Goal: Information Seeking & Learning: Understand process/instructions

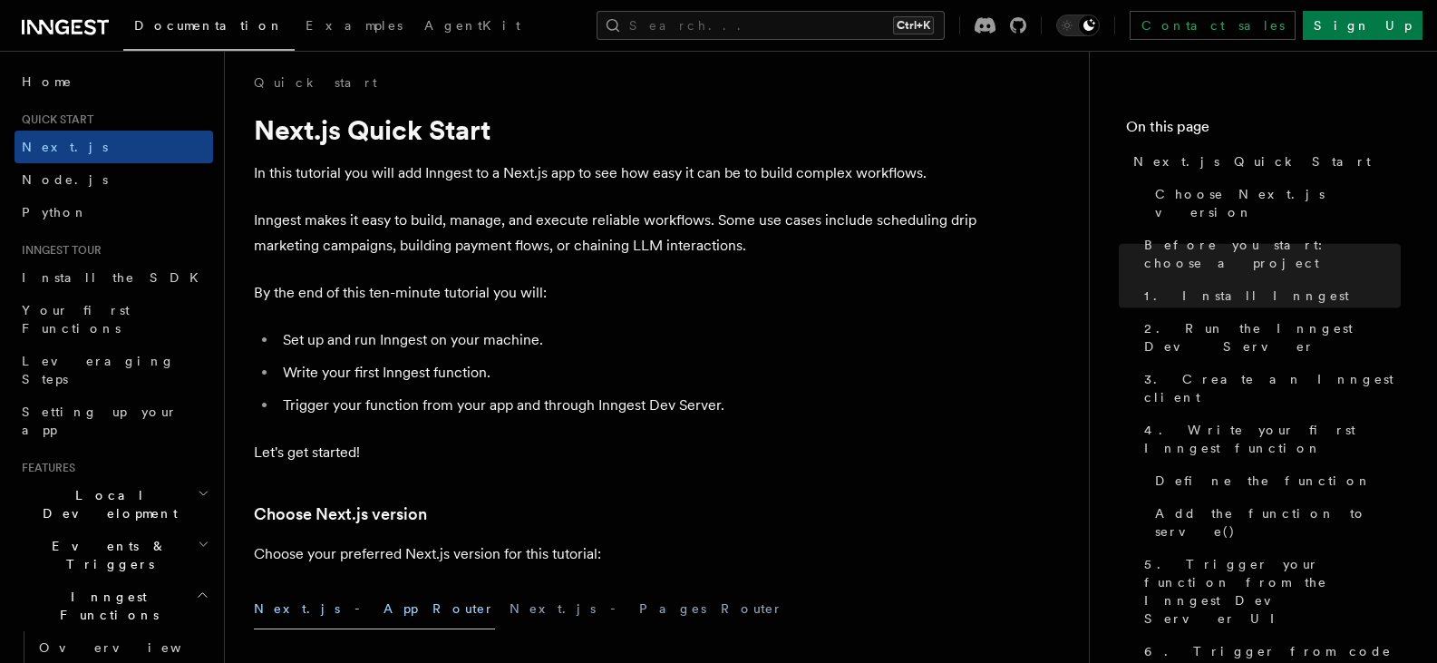
drag, startPoint x: 631, startPoint y: 184, endPoint x: 633, endPoint y: 56, distance: 127.9
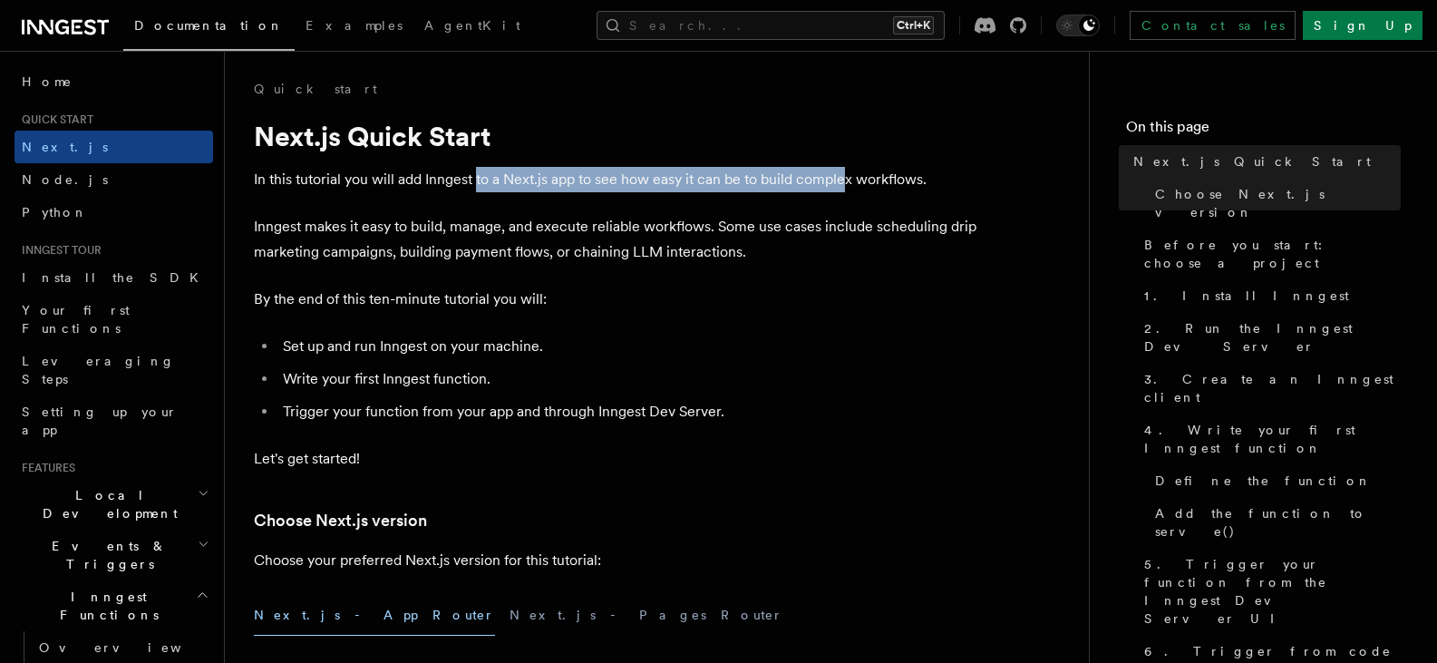
drag, startPoint x: 515, startPoint y: 188, endPoint x: 844, endPoint y: 191, distance: 329.2
click at [844, 191] on p "In this tutorial you will add Inngest to a Next.js app to see how easy it can b…" at bounding box center [617, 179] width 726 height 25
click at [845, 191] on p "In this tutorial you will add Inngest to a Next.js app to see how easy it can b…" at bounding box center [617, 179] width 726 height 25
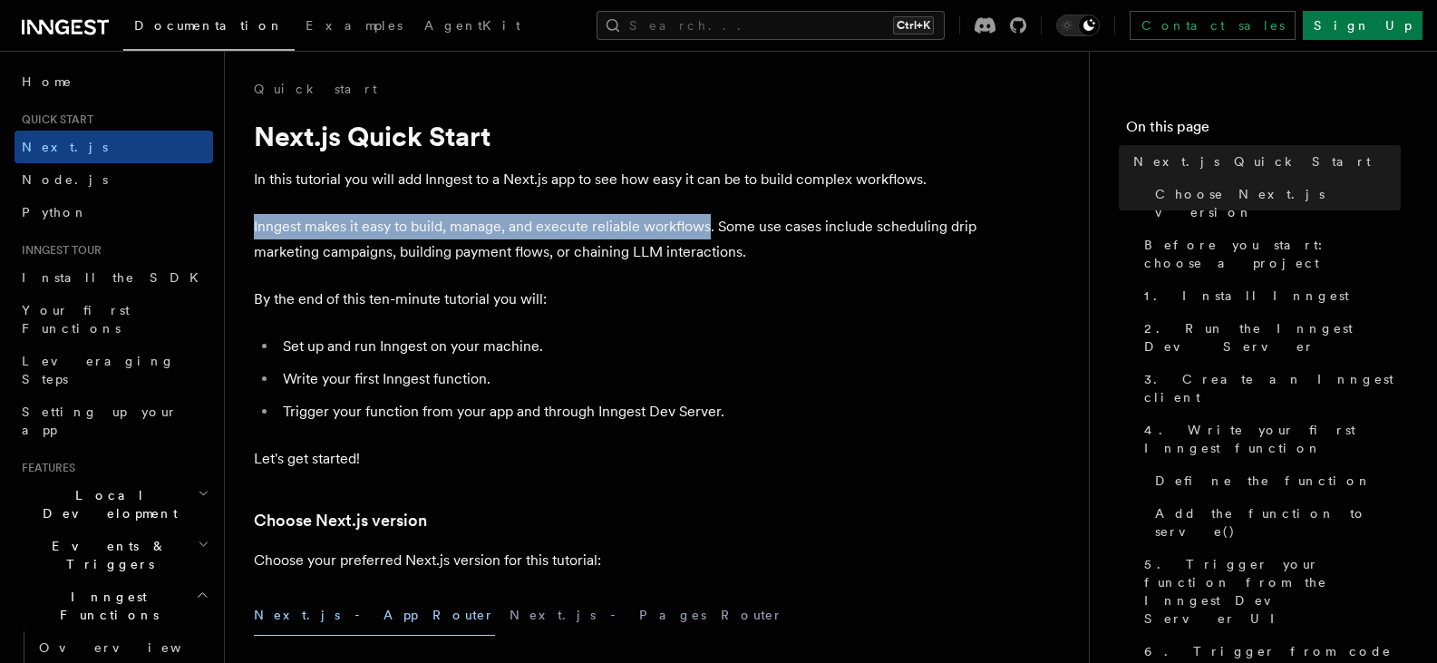
drag, startPoint x: 243, startPoint y: 233, endPoint x: 707, endPoint y: 232, distance: 464.3
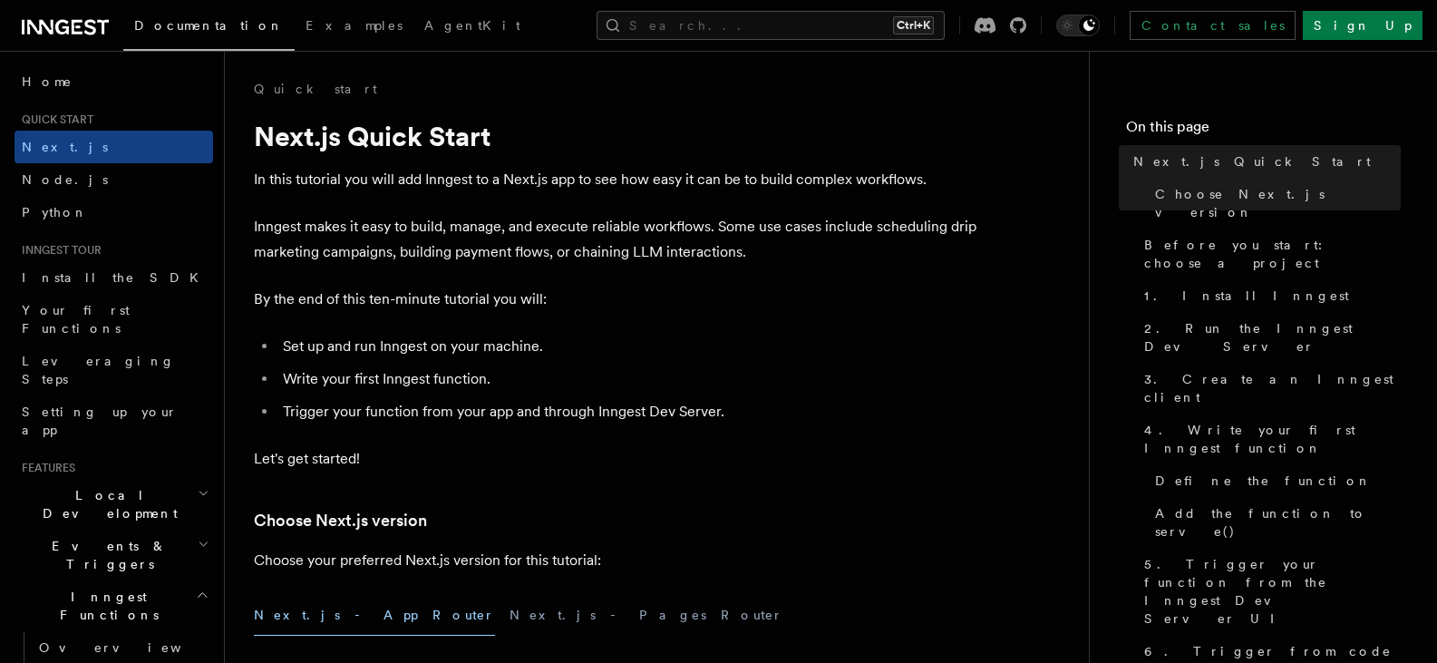
click at [733, 241] on p "Inngest makes it easy to build, manage, and execute reliable workflows. Some us…" at bounding box center [617, 239] width 726 height 51
drag, startPoint x: 264, startPoint y: 247, endPoint x: 732, endPoint y: 252, distance: 468.0
click at [558, 251] on p "Inngest makes it easy to build, manage, and execute reliable workflows. Some us…" at bounding box center [617, 239] width 726 height 51
click at [794, 252] on p "Inngest makes it easy to build, manage, and execute reliable workflows. Some us…" at bounding box center [617, 239] width 726 height 51
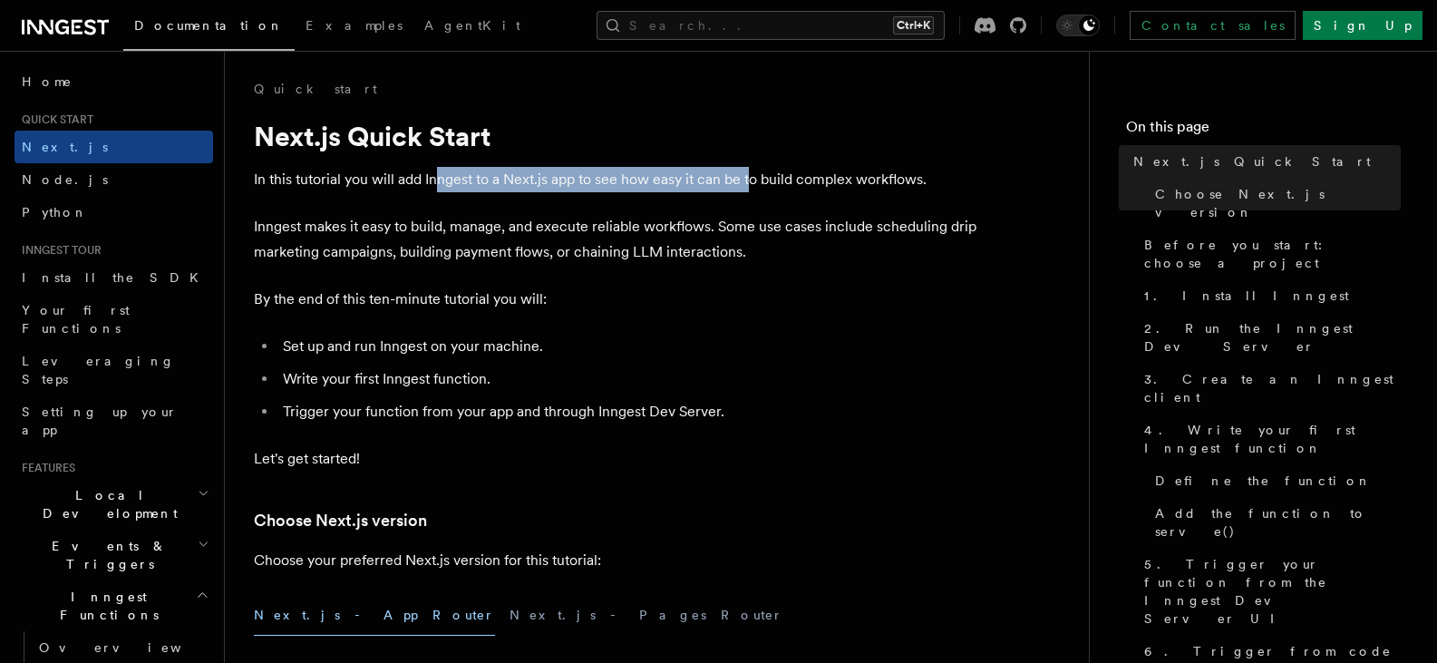
drag, startPoint x: 540, startPoint y: 184, endPoint x: 753, endPoint y: 174, distance: 213.4
click at [752, 174] on p "In this tutorial you will add Inngest to a Next.js app to see how easy it can b…" at bounding box center [617, 179] width 726 height 25
click at [754, 175] on p "In this tutorial you will add Inngest to a Next.js app to see how easy it can b…" at bounding box center [617, 179] width 726 height 25
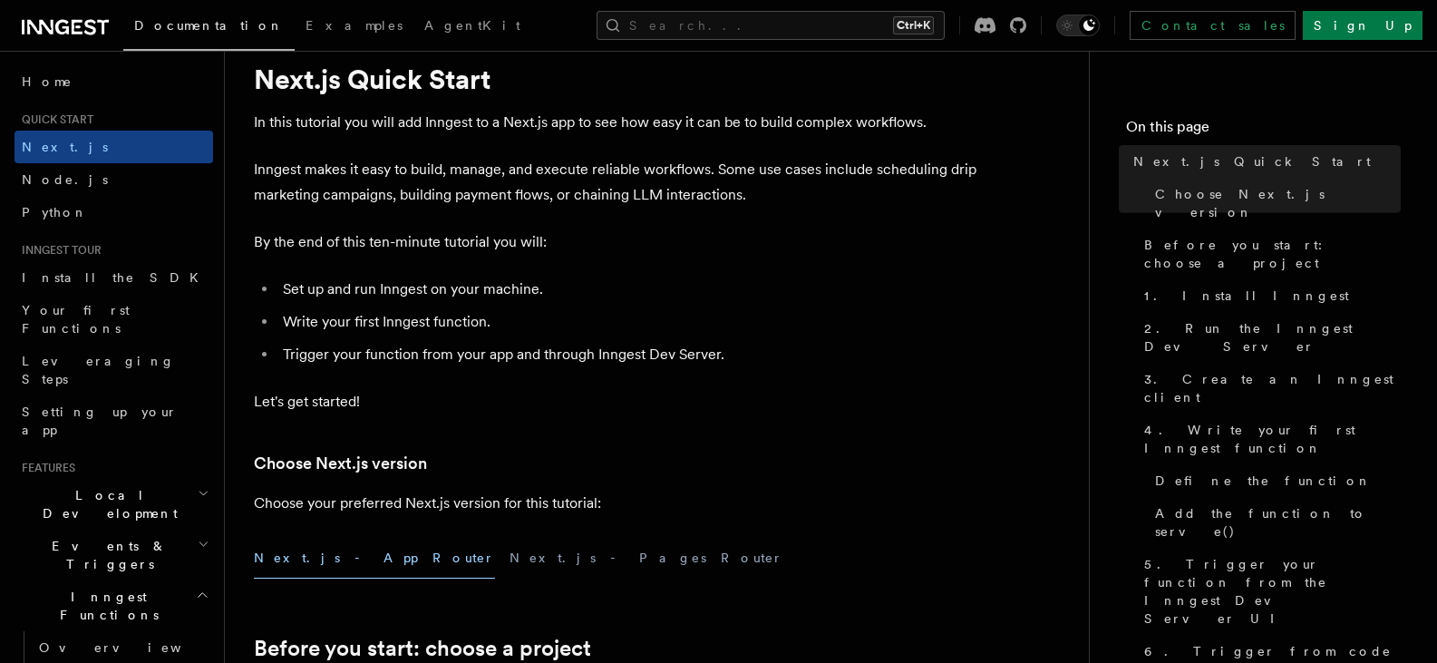
scroll to position [481, 0]
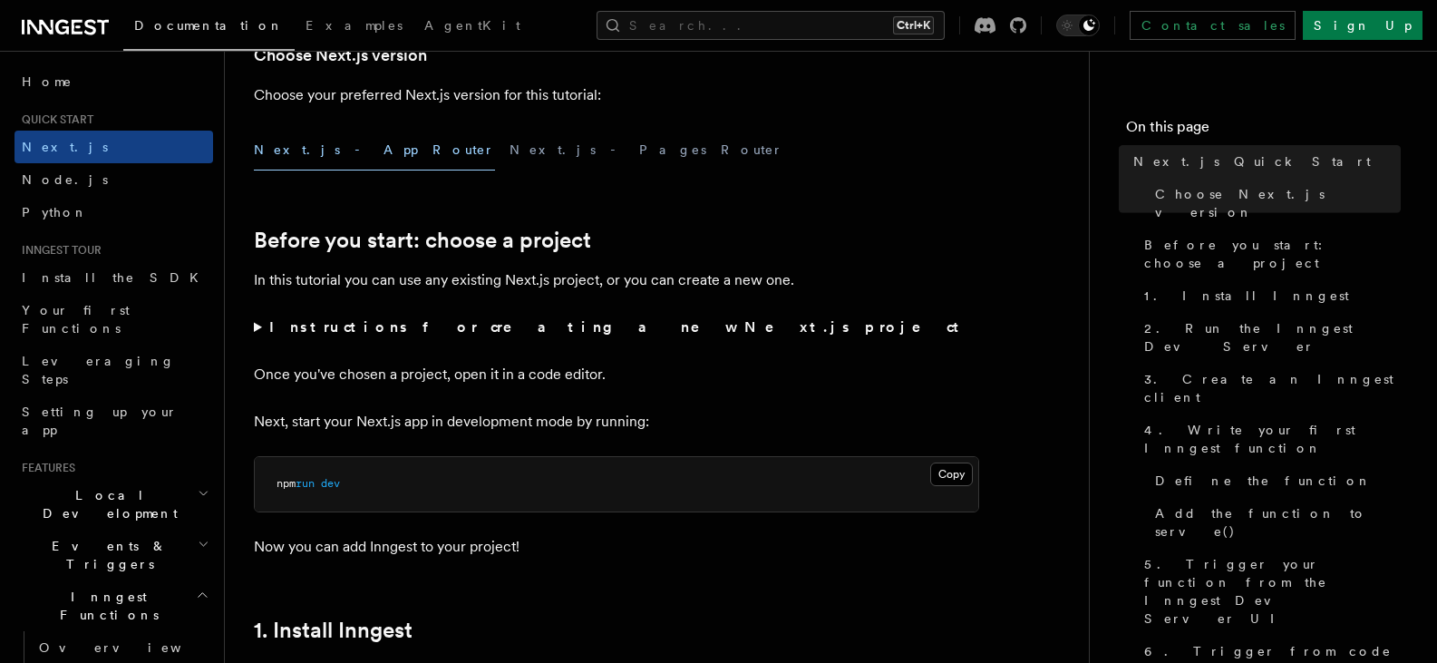
drag, startPoint x: 758, startPoint y: 290, endPoint x: 761, endPoint y: 301, distance: 11.2
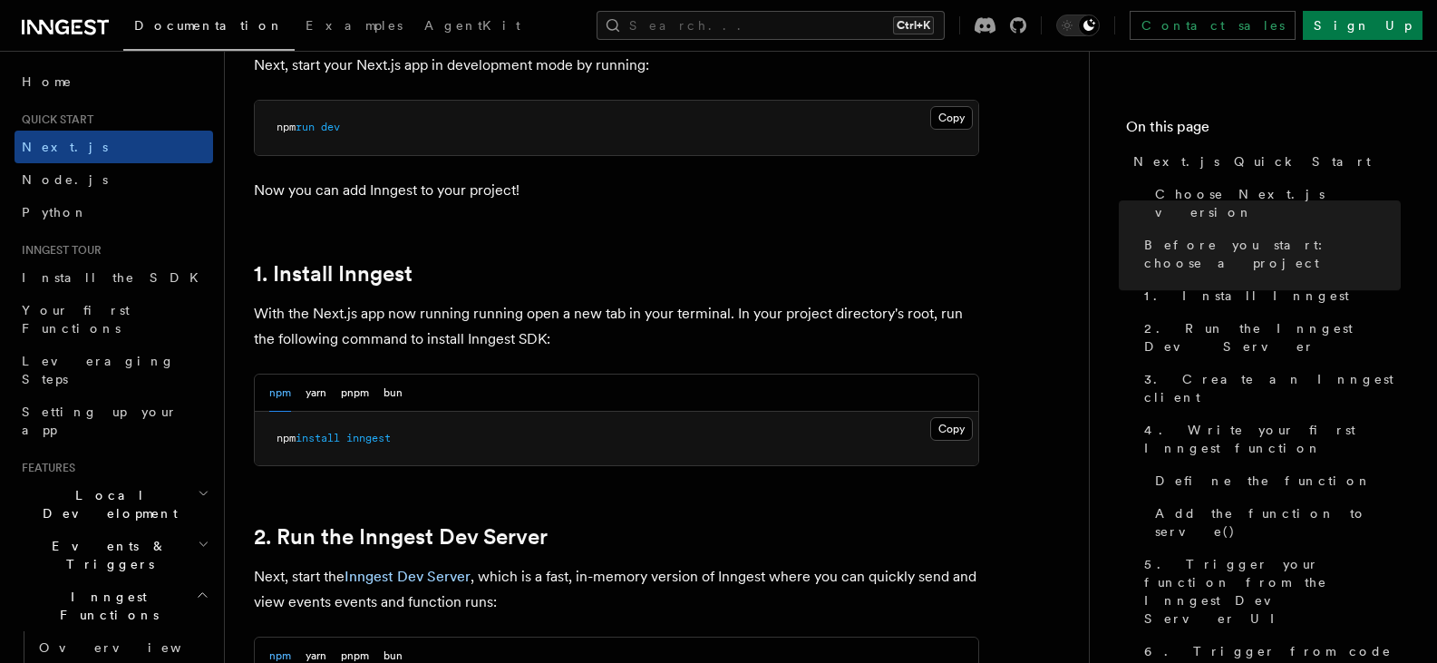
drag, startPoint x: 769, startPoint y: 198, endPoint x: 774, endPoint y: 277, distance: 79.0
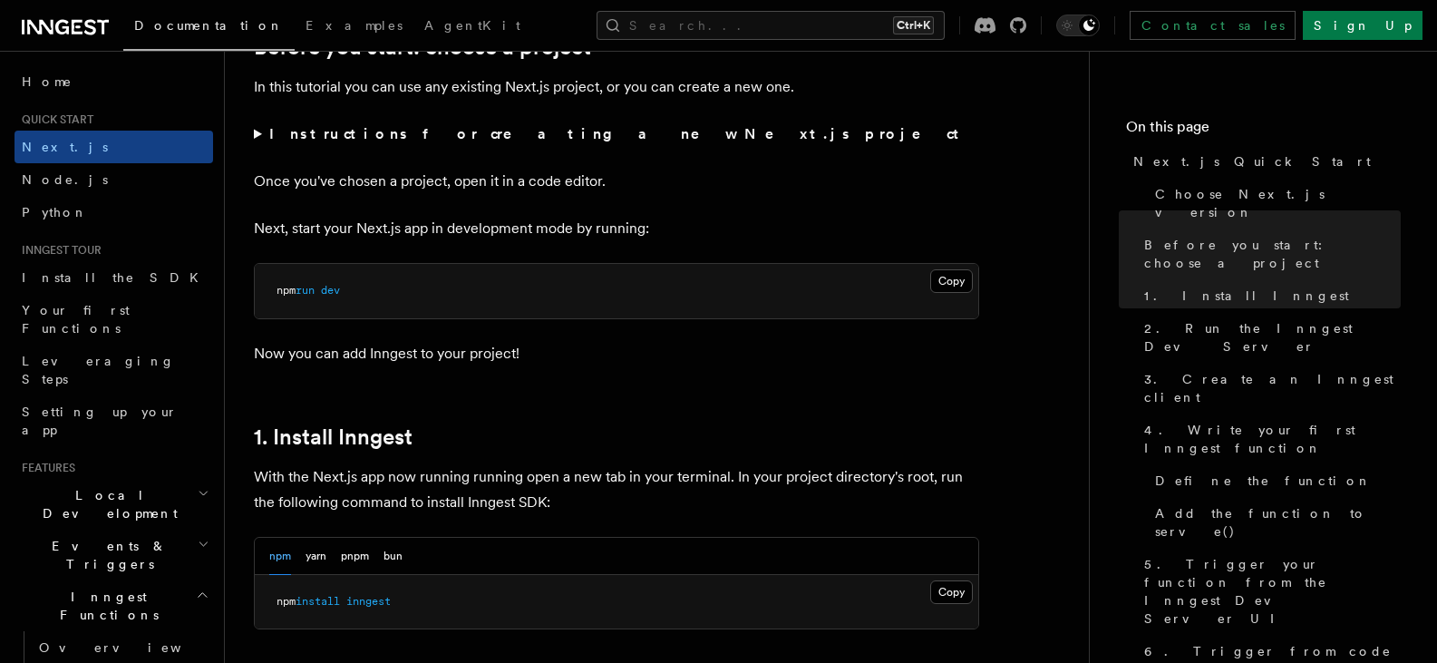
drag, startPoint x: 772, startPoint y: 256, endPoint x: 760, endPoint y: 157, distance: 99.6
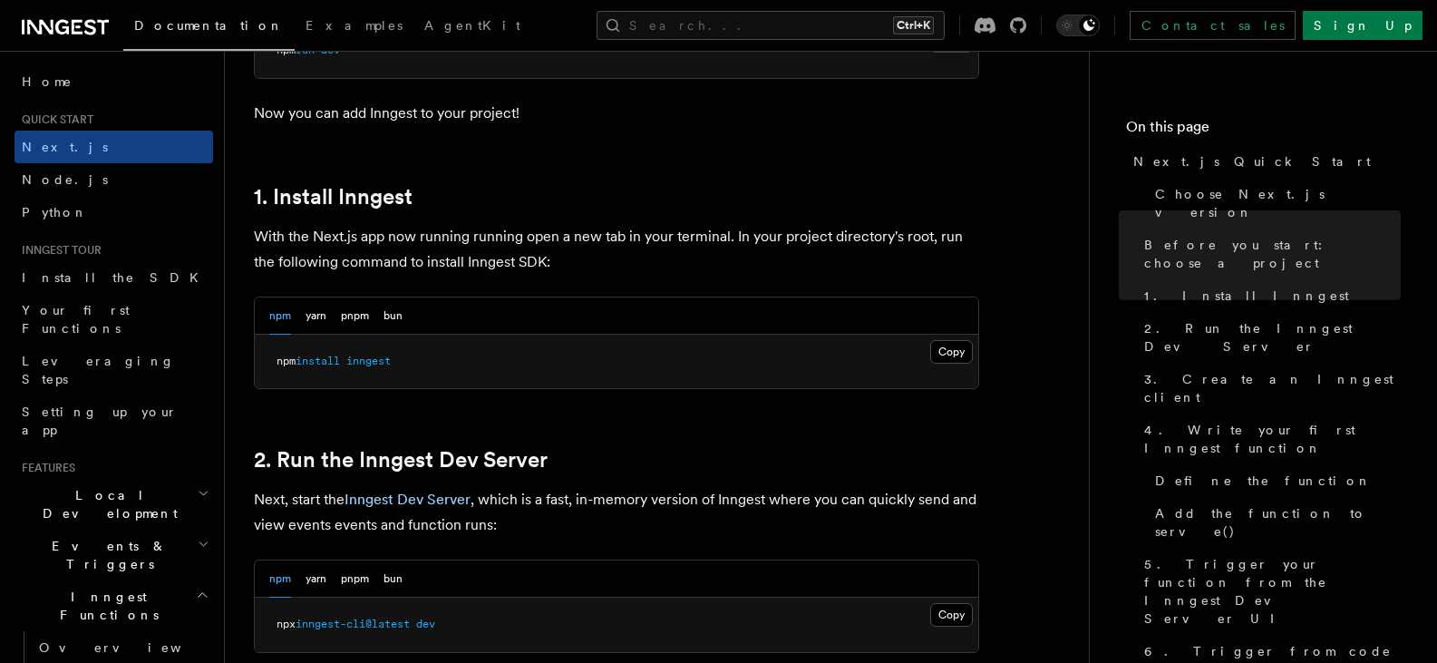
drag, startPoint x: 765, startPoint y: 248, endPoint x: 765, endPoint y: 300, distance: 52.6
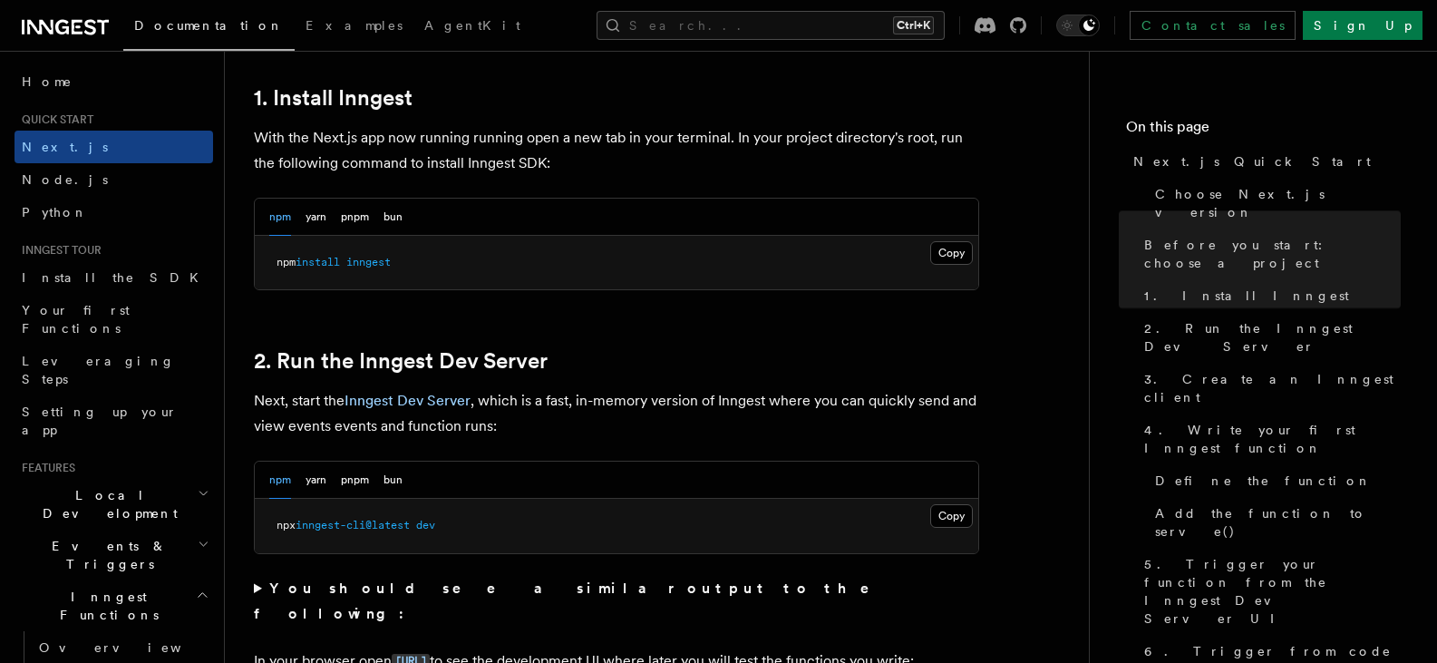
drag, startPoint x: 752, startPoint y: 212, endPoint x: 760, endPoint y: 267, distance: 55.0
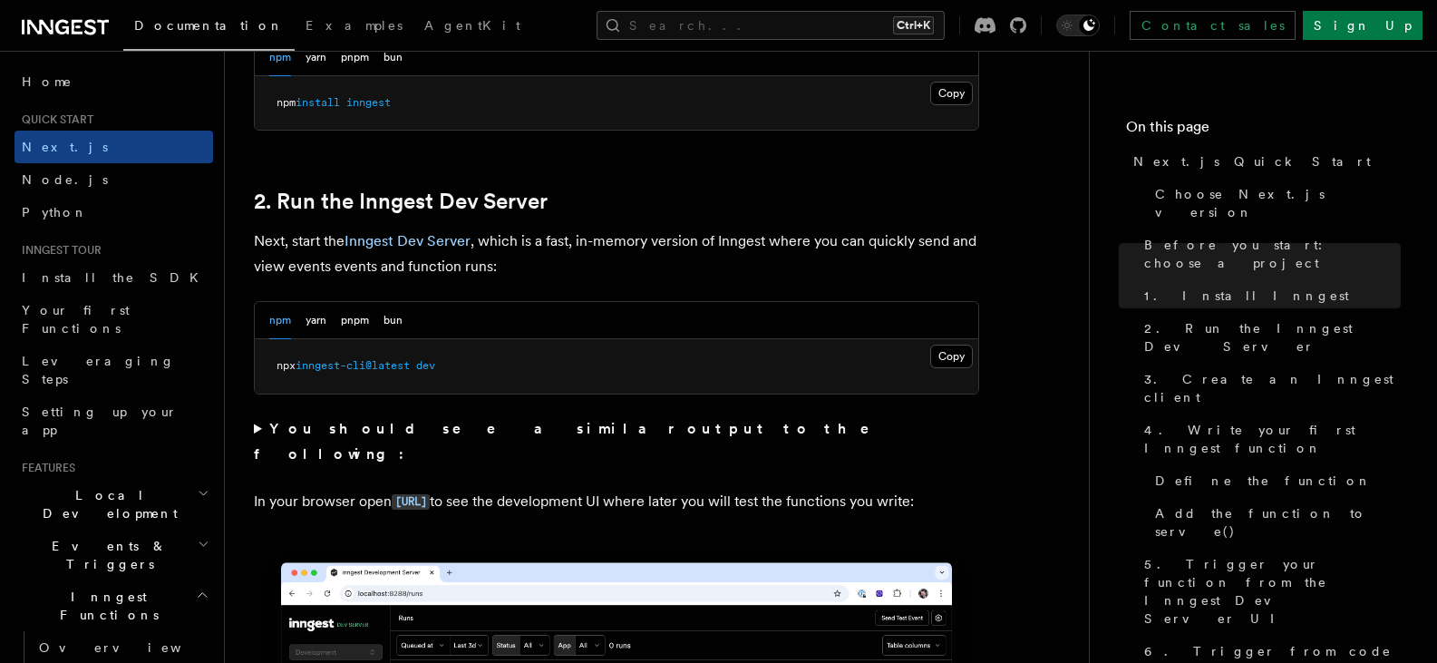
drag, startPoint x: 756, startPoint y: 298, endPoint x: 767, endPoint y: 368, distance: 70.7
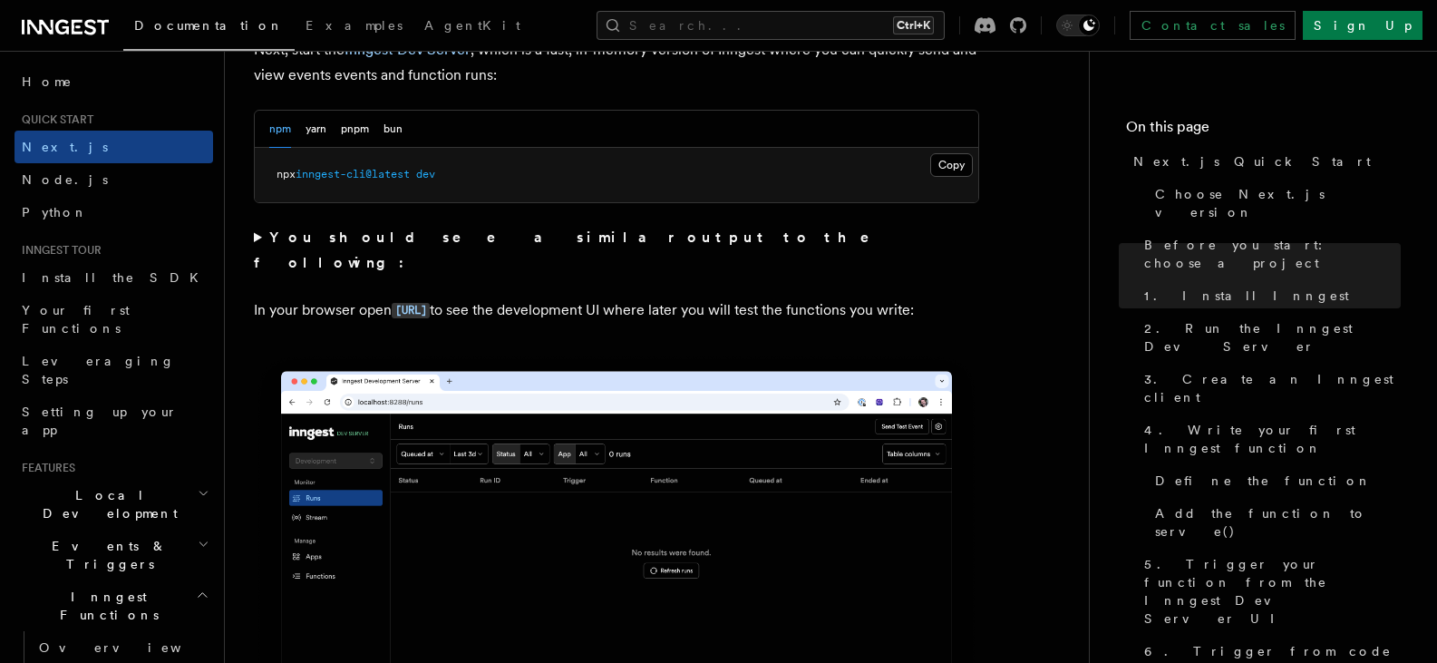
drag, startPoint x: 753, startPoint y: 247, endPoint x: 765, endPoint y: 320, distance: 74.4
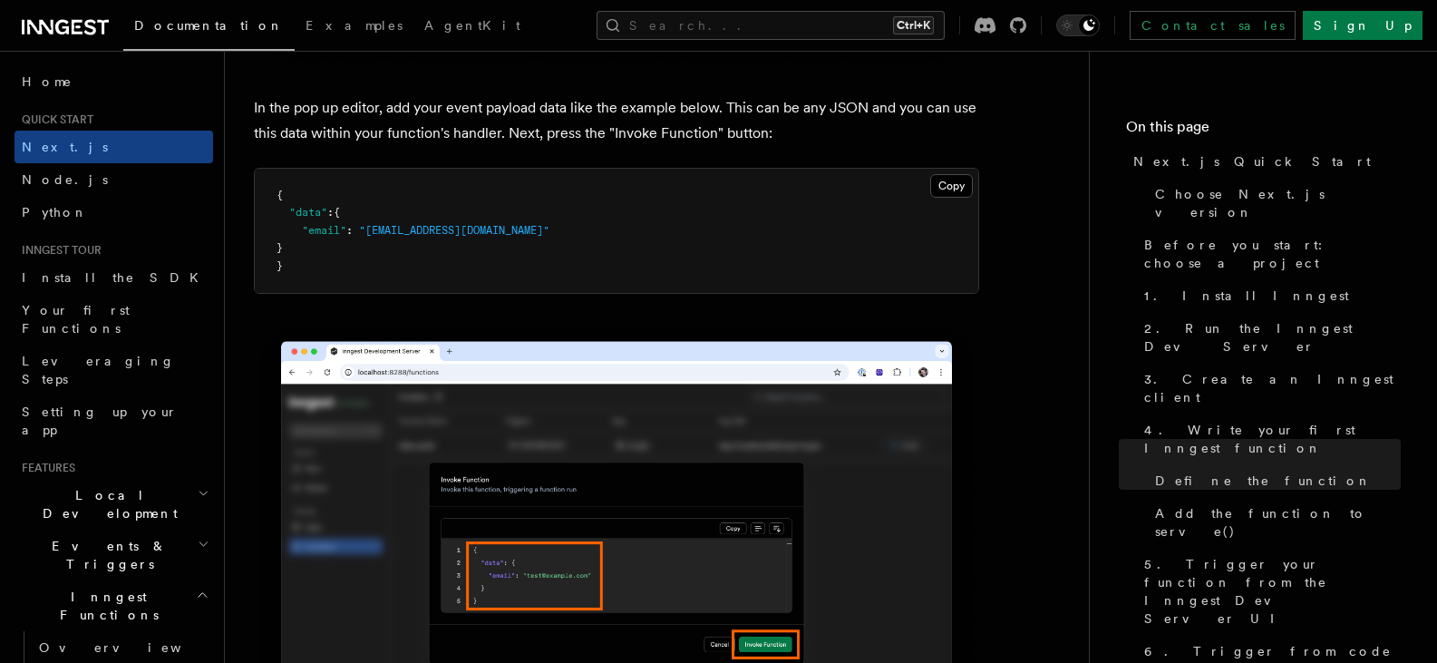
drag, startPoint x: 764, startPoint y: 297, endPoint x: 788, endPoint y: 211, distance: 89.6
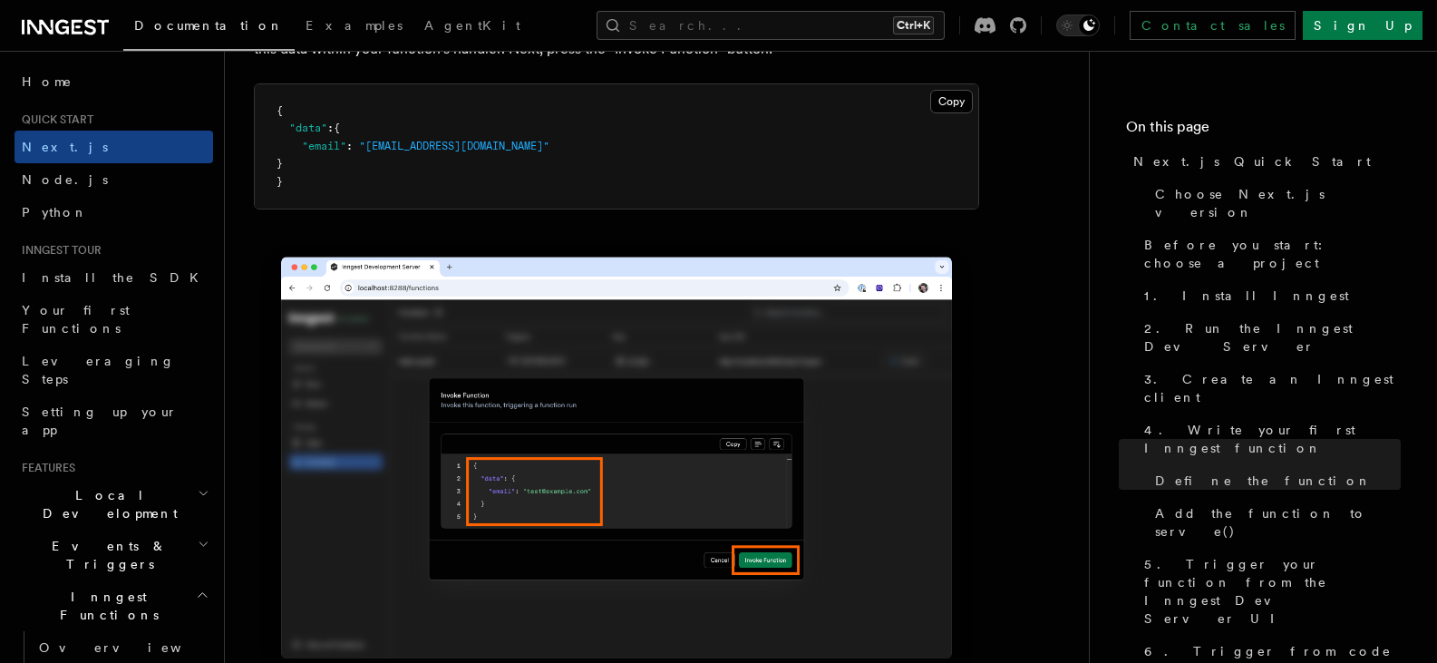
scroll to position [5509, 0]
drag, startPoint x: 788, startPoint y: 290, endPoint x: 823, endPoint y: 304, distance: 37.1
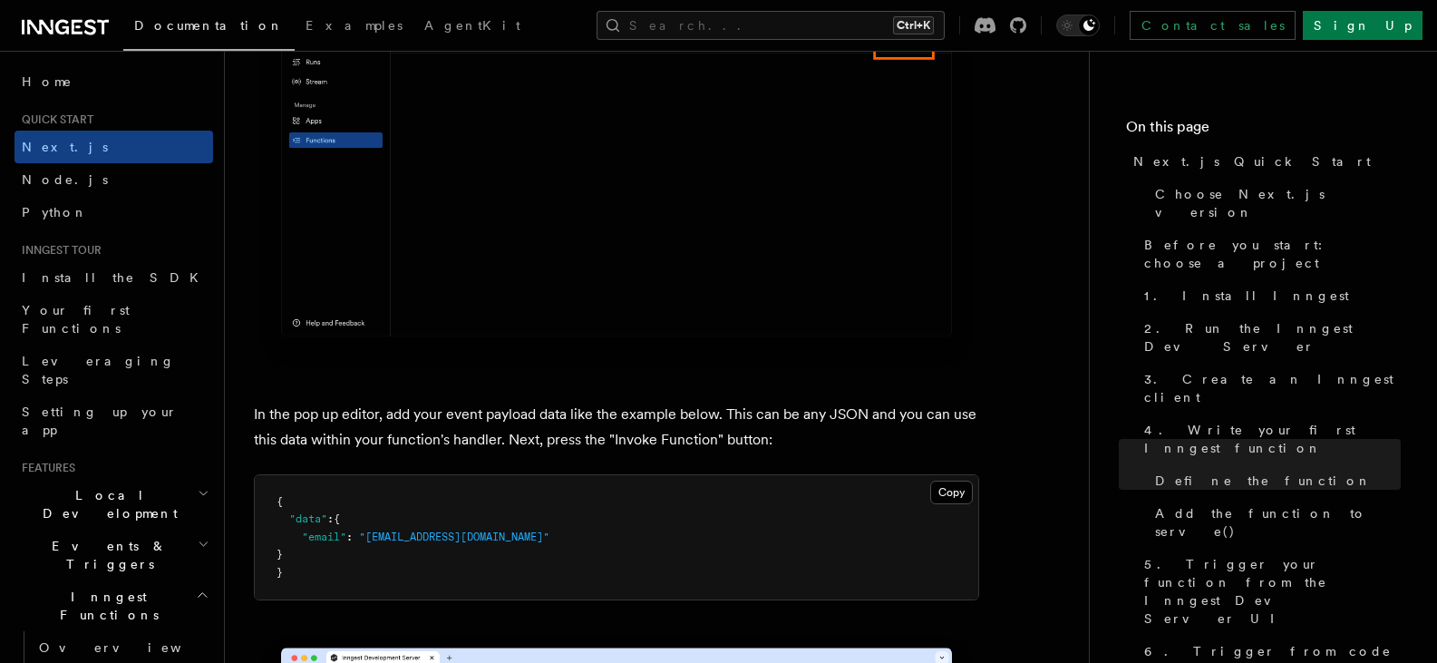
drag, startPoint x: 1063, startPoint y: 243, endPoint x: 1059, endPoint y: 155, distance: 88.0
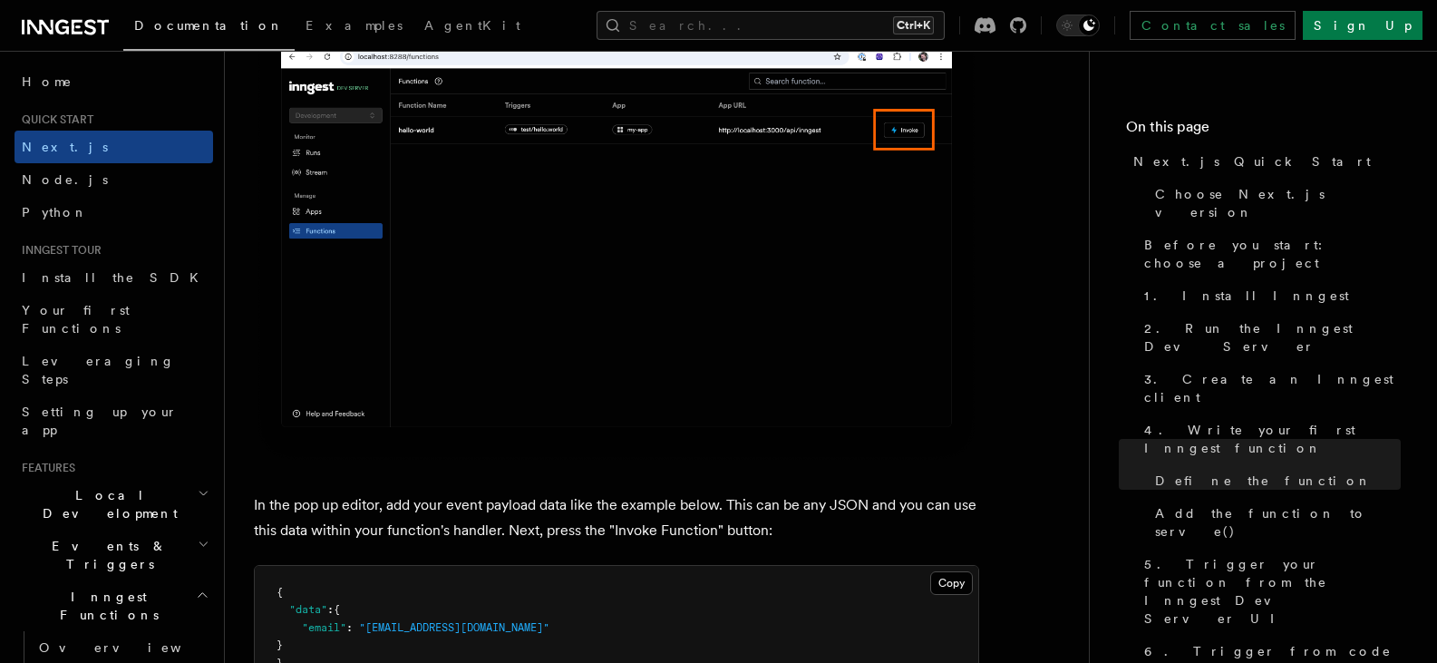
drag, startPoint x: 1054, startPoint y: 208, endPoint x: 1056, endPoint y: 160, distance: 48.1
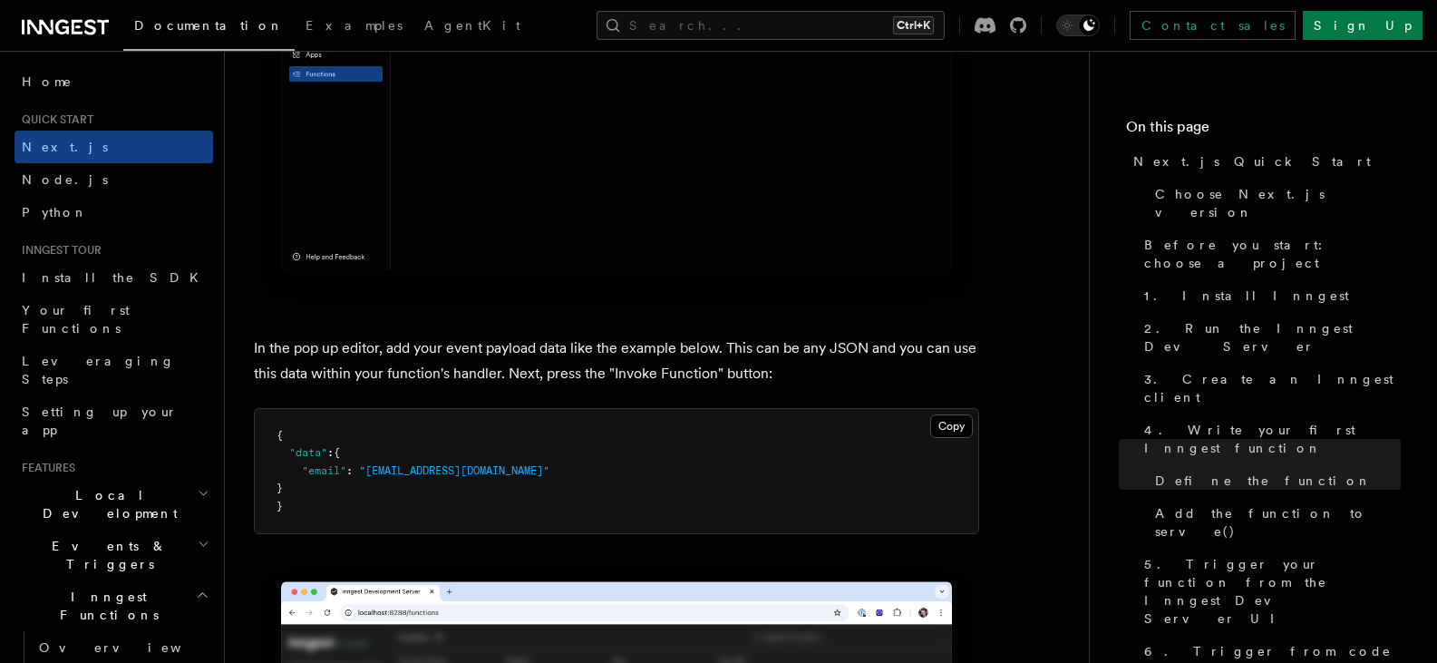
drag, startPoint x: 1035, startPoint y: 230, endPoint x: 1046, endPoint y: 281, distance: 51.9
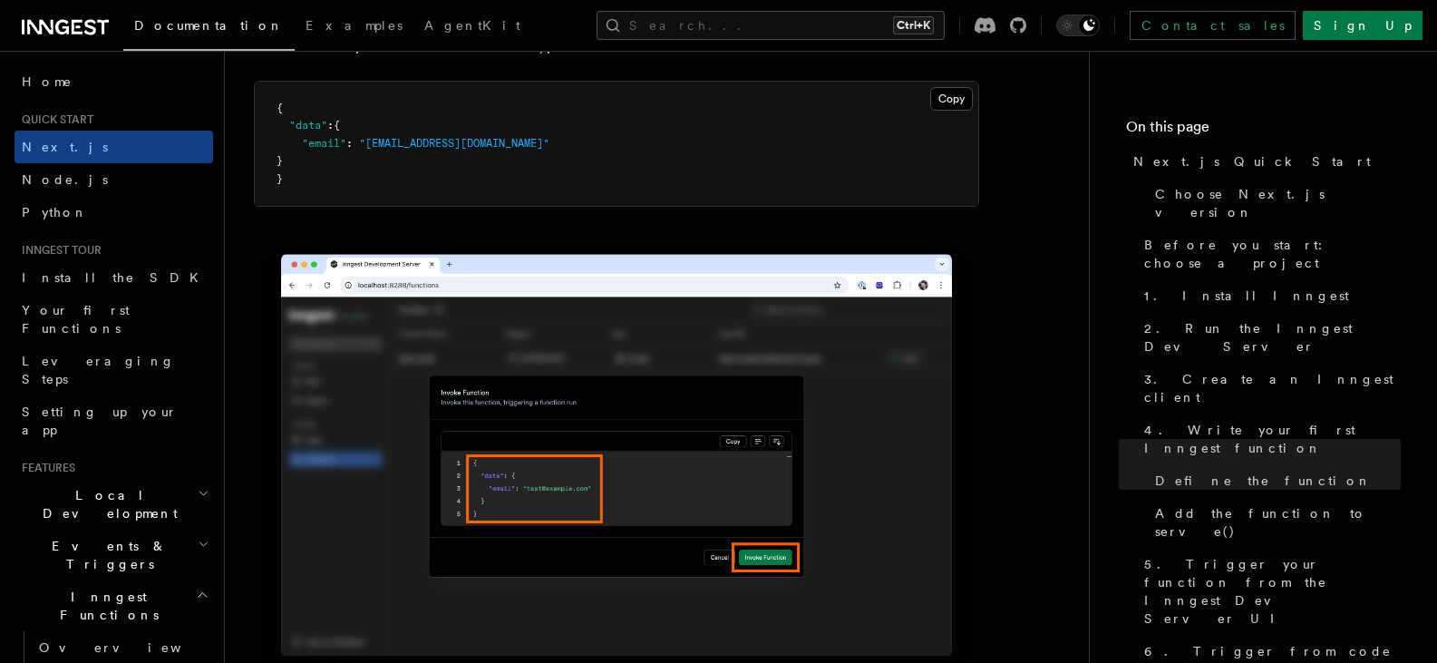
scroll to position [5489, 0]
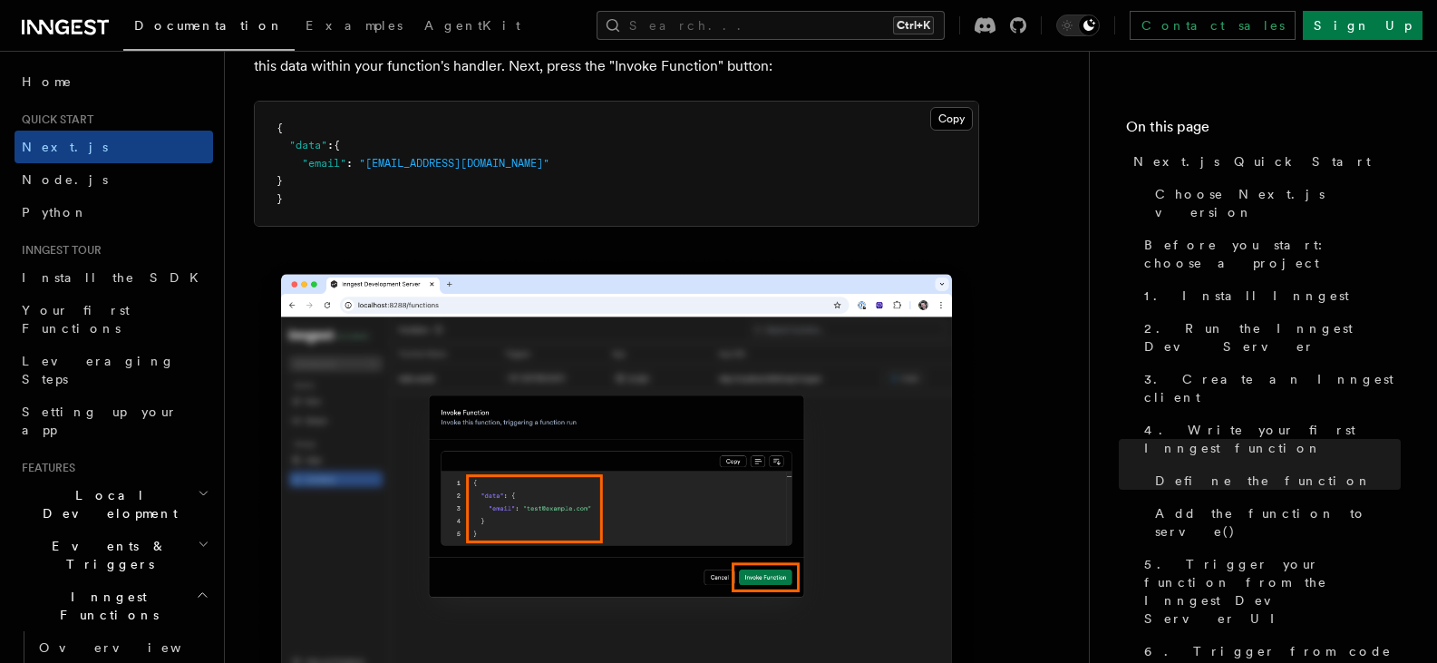
drag, startPoint x: 1029, startPoint y: 234, endPoint x: 1030, endPoint y: 184, distance: 49.9
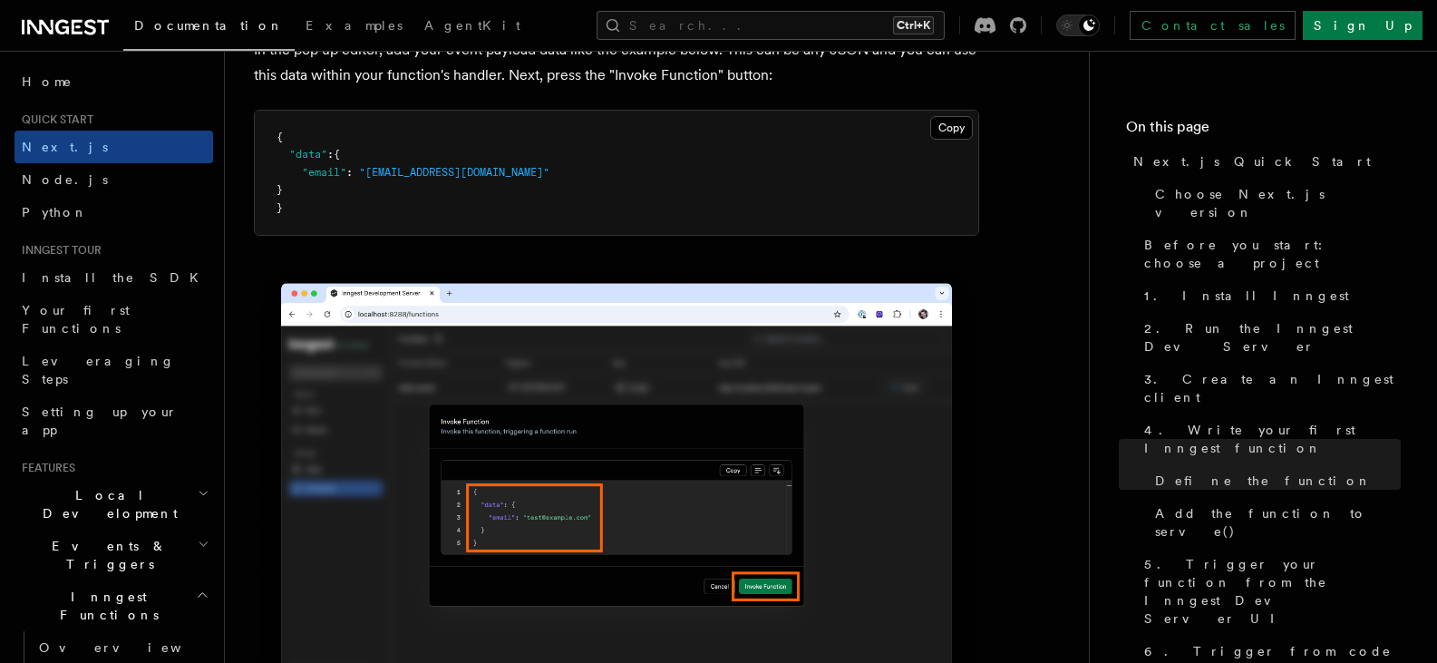
drag, startPoint x: 1031, startPoint y: 188, endPoint x: 1034, endPoint y: 151, distance: 36.4
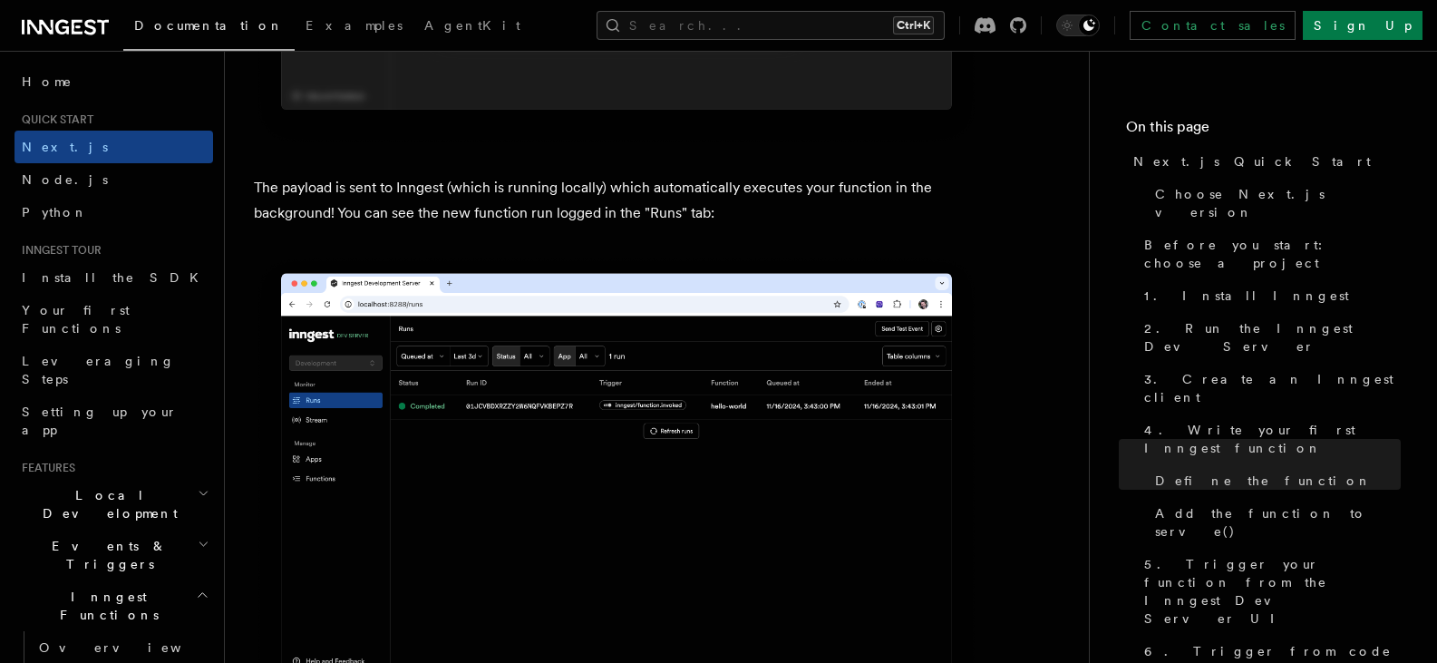
drag, startPoint x: 1011, startPoint y: 195, endPoint x: 1030, endPoint y: 336, distance: 141.9
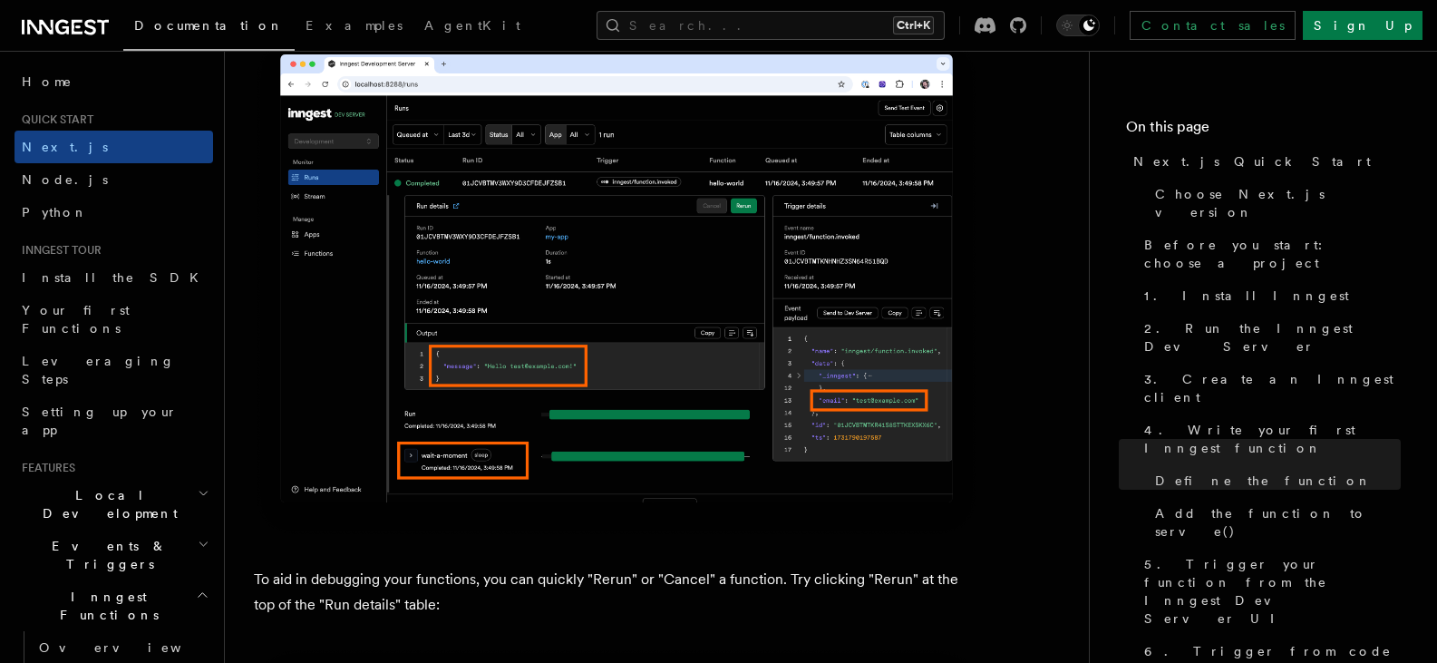
drag, startPoint x: 1079, startPoint y: 309, endPoint x: 1083, endPoint y: 217, distance: 92.6
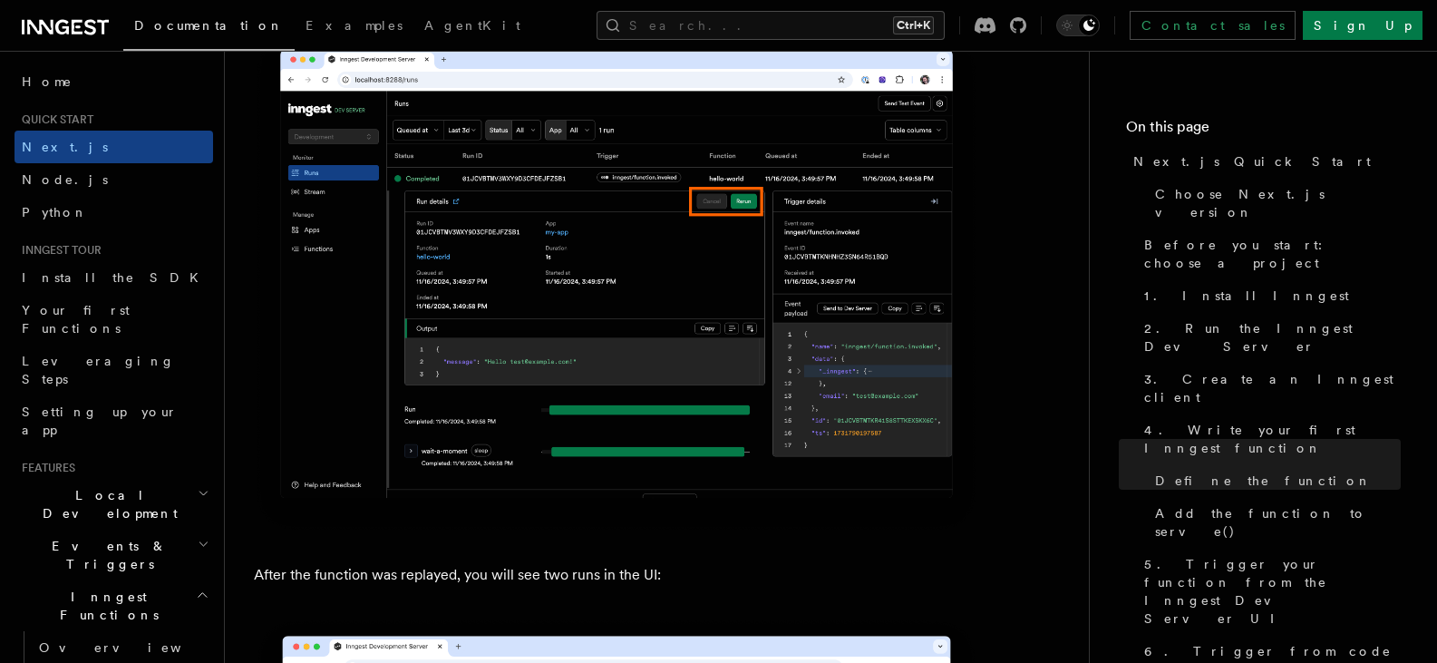
scroll to position [8470, 0]
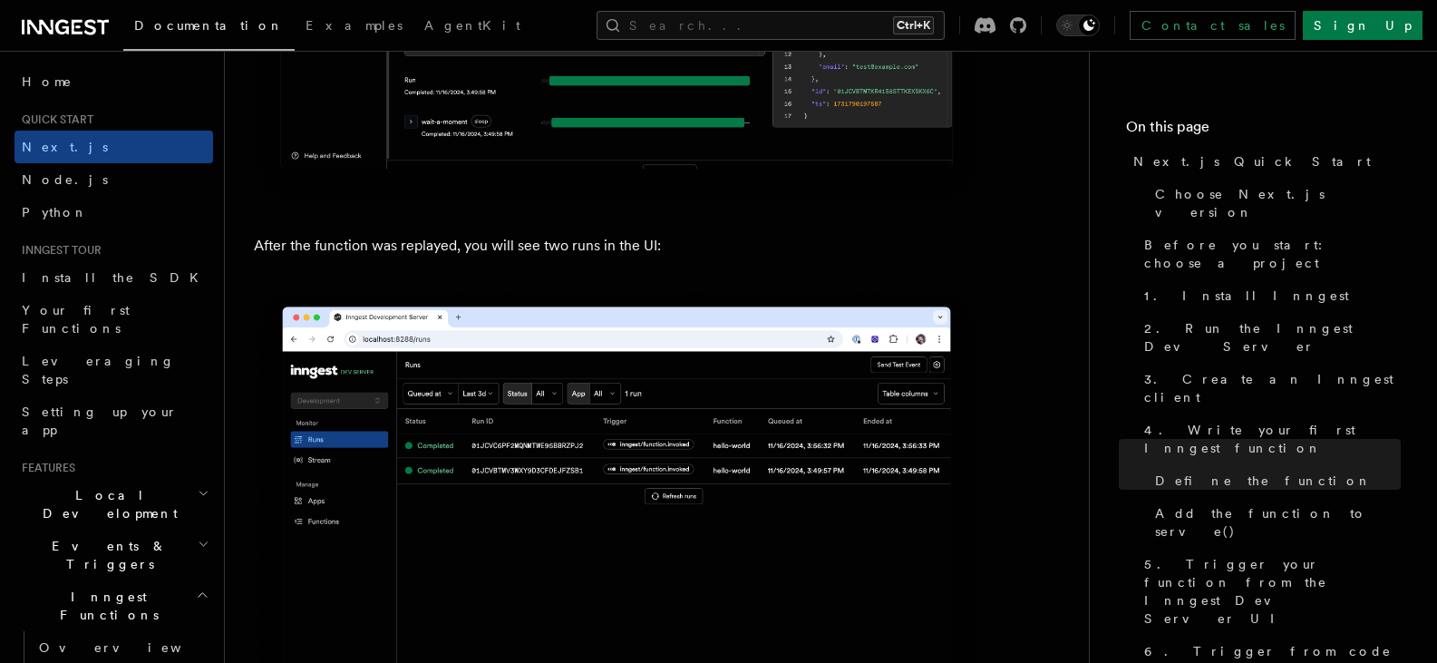
drag, startPoint x: 1090, startPoint y: 173, endPoint x: 1093, endPoint y: 235, distance: 61.7
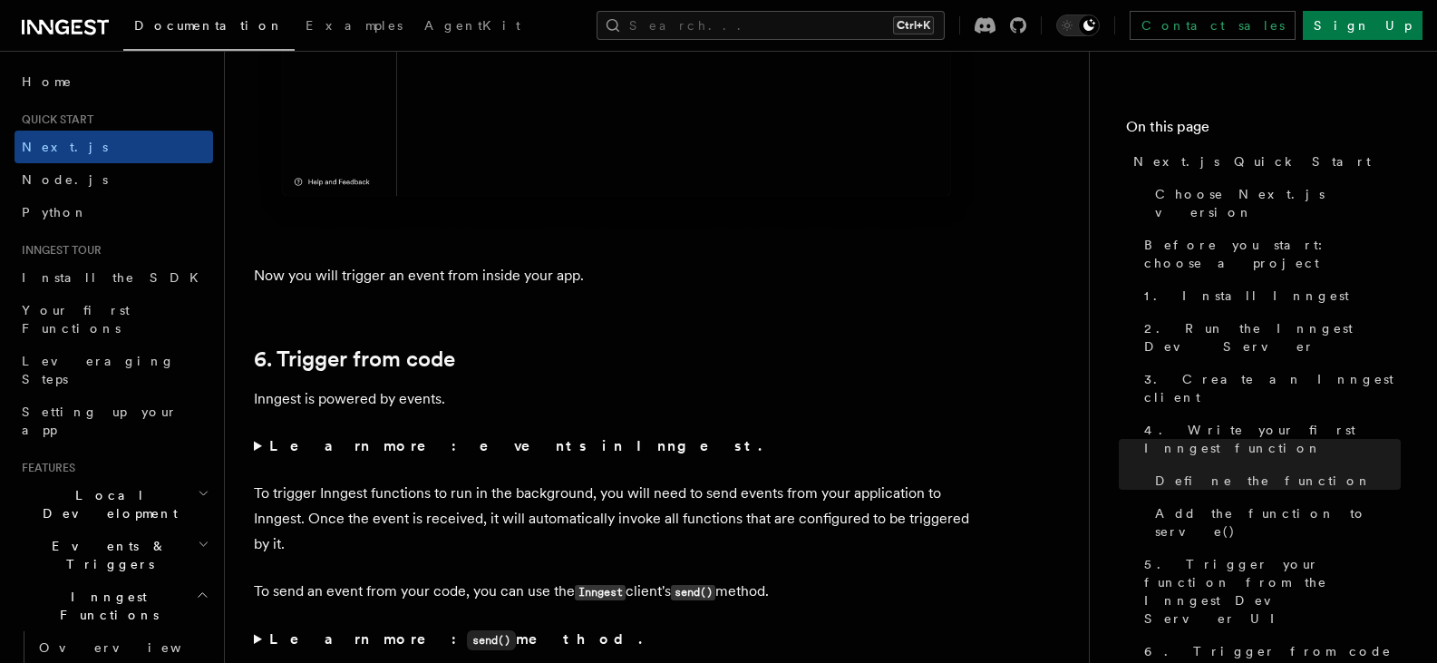
drag, startPoint x: 1101, startPoint y: 284, endPoint x: 1100, endPoint y: 300, distance: 16.3
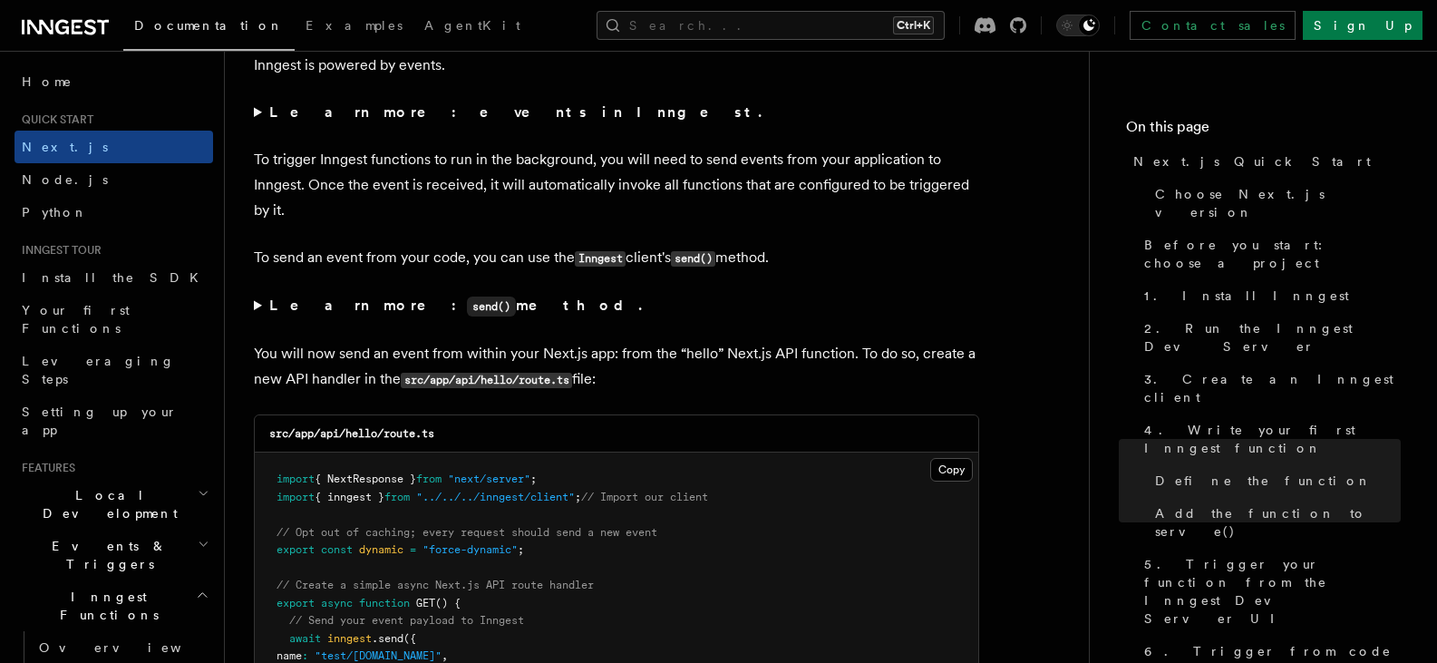
drag, startPoint x: 1086, startPoint y: 296, endPoint x: 1084, endPoint y: 320, distance: 24.6
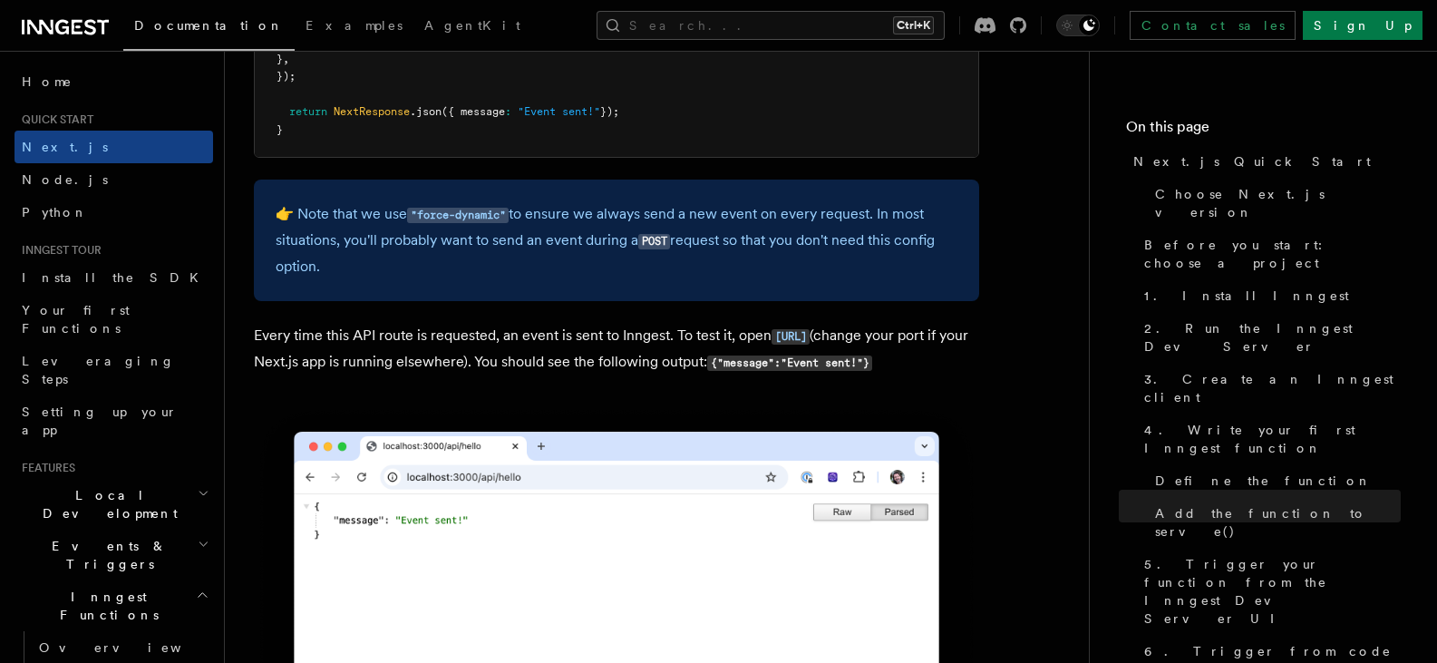
drag, startPoint x: 1086, startPoint y: 288, endPoint x: 1076, endPoint y: 383, distance: 94.8
